Goal: Find specific page/section: Find specific page/section

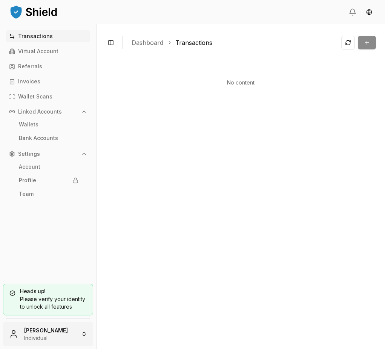
click at [58, 340] on html "Transactions Virtual Account Referrals Invoices Wallet Scans Linked Accounts Wa…" at bounding box center [192, 174] width 385 height 349
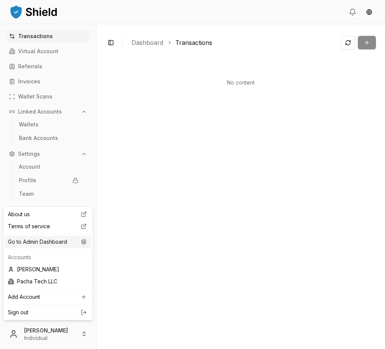
click at [84, 242] on circle at bounding box center [84, 241] width 2 height 2
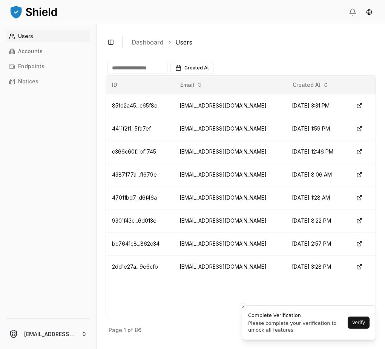
click at [31, 58] on div "Users Accounts Endpoints Notices" at bounding box center [48, 169] width 96 height 279
click at [28, 49] on p "Accounts" at bounding box center [30, 51] width 25 height 5
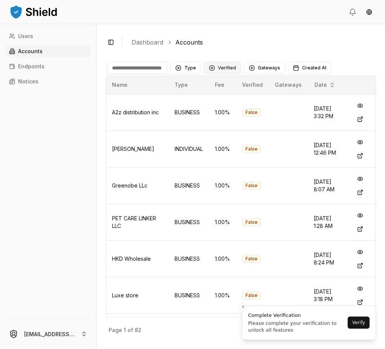
click at [219, 68] on button "Verified" at bounding box center [222, 68] width 37 height 12
click at [227, 110] on span "NOT VERIFIED" at bounding box center [234, 111] width 35 height 8
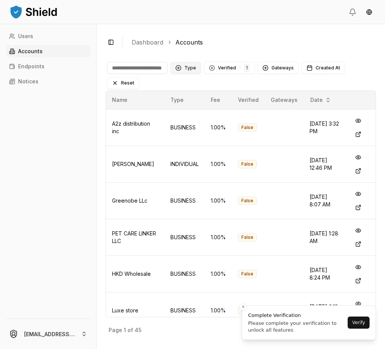
click at [183, 69] on button "Type" at bounding box center [185, 68] width 31 height 12
click at [187, 110] on span "BUSINESS" at bounding box center [196, 111] width 25 height 8
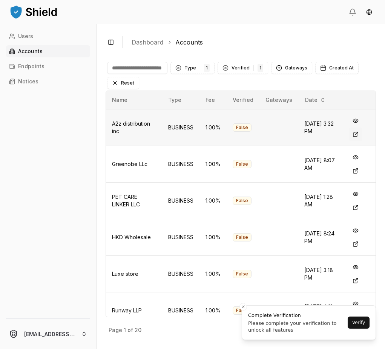
click at [358, 135] on button at bounding box center [356, 134] width 14 height 14
click at [358, 171] on button at bounding box center [356, 171] width 14 height 14
click at [356, 208] on button at bounding box center [356, 208] width 14 height 14
click at [358, 245] on button at bounding box center [356, 244] width 14 height 14
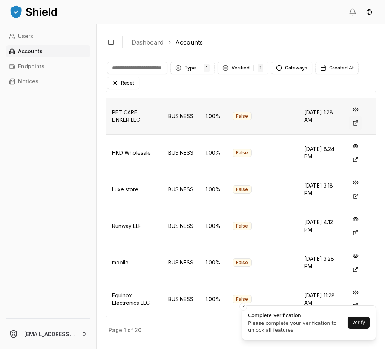
click at [357, 123] on button at bounding box center [356, 123] width 14 height 14
click at [243, 307] on icon "Close toast" at bounding box center [243, 306] width 5 height 5
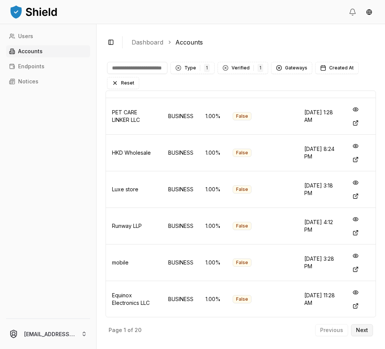
click at [365, 329] on p "Next" at bounding box center [362, 329] width 12 height 5
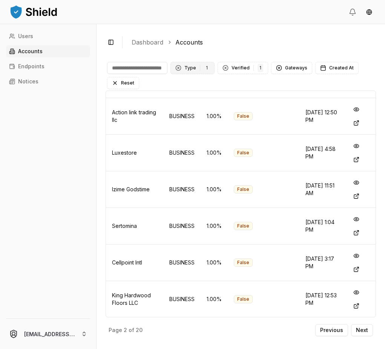
click at [193, 70] on button "Type 1 BUSINESS" at bounding box center [192, 68] width 44 height 12
click at [362, 331] on p "Next" at bounding box center [362, 329] width 12 height 5
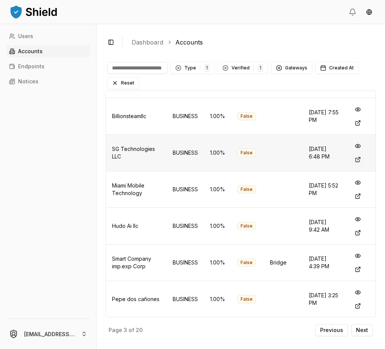
click at [357, 161] on button at bounding box center [358, 160] width 14 height 14
click at [358, 123] on button at bounding box center [358, 123] width 14 height 14
click at [357, 329] on p "Next" at bounding box center [362, 329] width 12 height 5
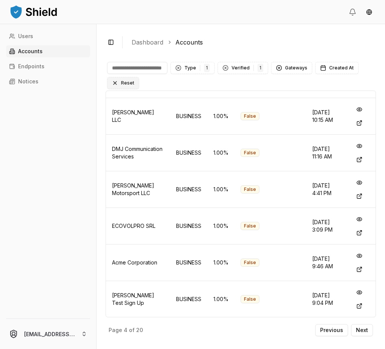
click at [119, 83] on button "Reset" at bounding box center [123, 83] width 32 height 12
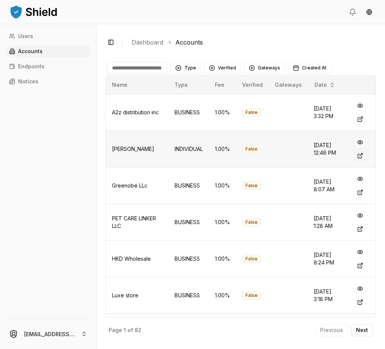
click at [356, 153] on button at bounding box center [360, 156] width 14 height 14
